Goal: Find specific page/section: Find specific page/section

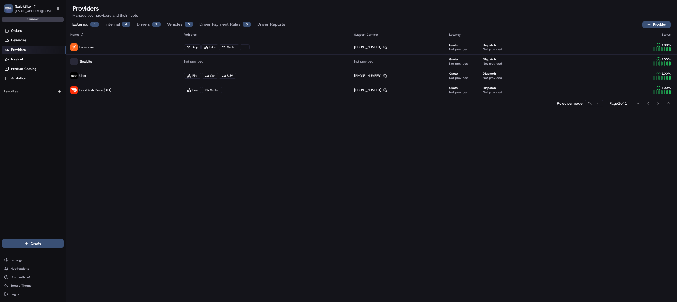
click at [269, 23] on button "Driver Reports" at bounding box center [271, 24] width 28 height 9
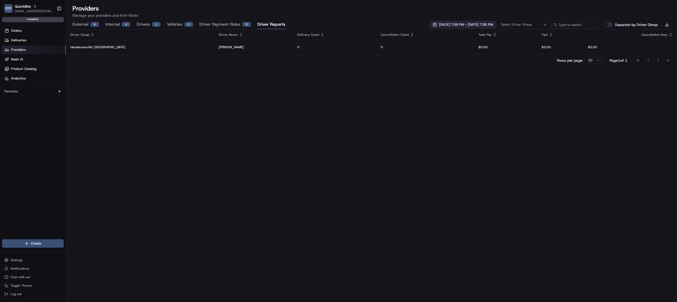
click at [439, 26] on span "08/12/2025 7:36 PM - 08/19/2025 7:36 PM" at bounding box center [466, 24] width 54 height 5
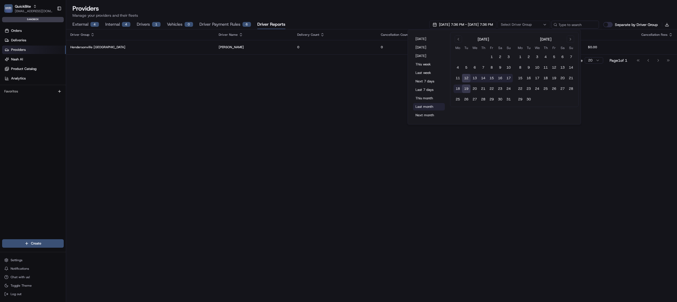
click at [420, 103] on button "Last month" at bounding box center [429, 106] width 32 height 7
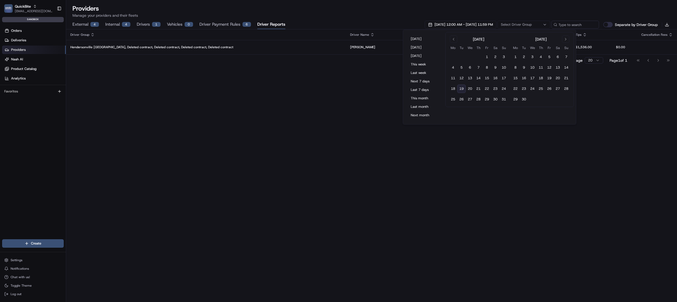
click at [125, 158] on div "Driver Group Driver Name Delivery Count Cancellation Count Total Pay Tips Cance…" at bounding box center [371, 165] width 611 height 272
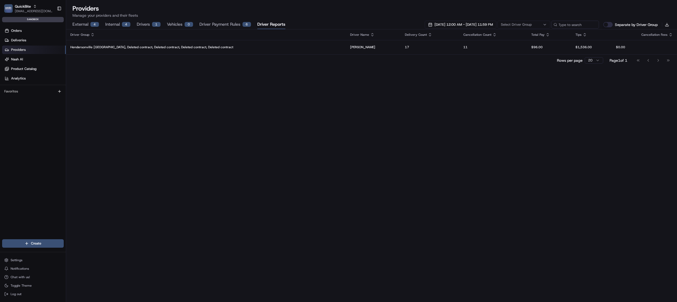
click at [184, 154] on div "Driver Group Driver Name Delivery Count Cancellation Count Total Pay Tips Cance…" at bounding box center [371, 165] width 611 height 272
click at [18, 12] on span "[EMAIL_ADDRESS][DOMAIN_NAME]" at bounding box center [34, 11] width 38 height 4
type input "coles sit"
click at [78, 26] on span "Coles SIT" at bounding box center [75, 27] width 15 height 5
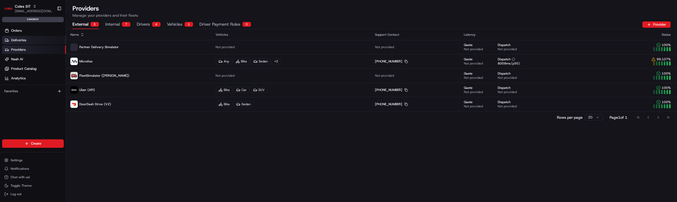
click at [33, 38] on link "Deliveries" at bounding box center [34, 40] width 64 height 8
